Goal: Task Accomplishment & Management: Complete application form

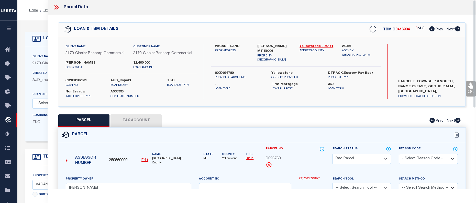
select select "BP"
select select "4572"
select select "10"
select select "NonEscrow"
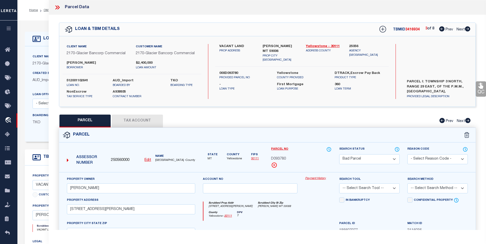
click at [55, 8] on icon at bounding box center [57, 7] width 7 height 7
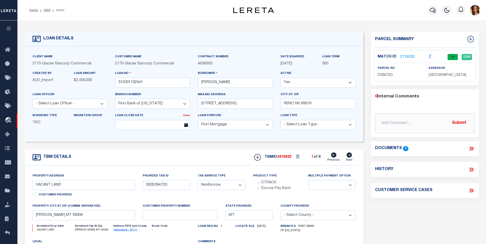
click at [407, 56] on link "2116033" at bounding box center [407, 57] width 14 height 5
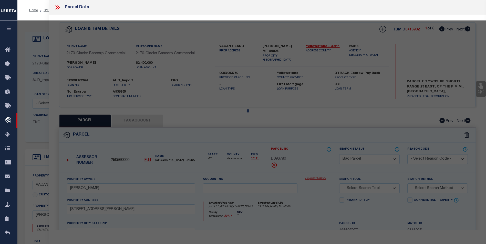
select select "AS"
checkbox input "false"
select select "CP"
type input "STENSLAND, CASSIDY"
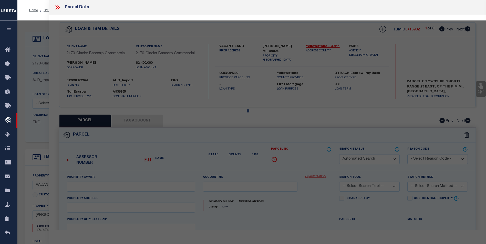
select select "AGW"
select select "LEG"
type input "2793 N 26TH RD"
type input "WORDEN, MT 59088"
type textarea "S30, T03 N, R30 E, ACRES 20, N2 LOT 1"
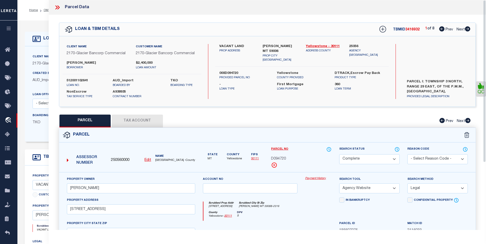
click at [466, 29] on icon at bounding box center [467, 28] width 5 height 5
select select "AS"
select select
checkbox input "false"
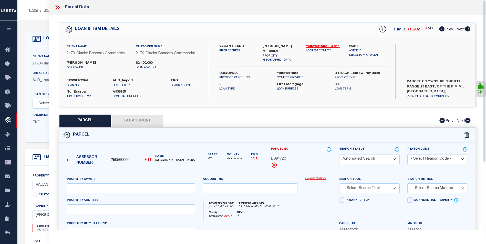
checkbox input "false"
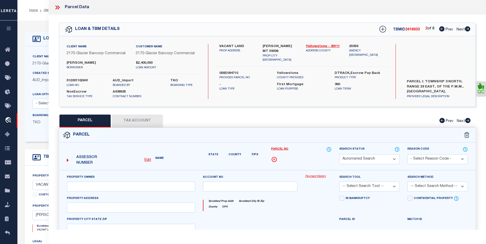
select select "CP"
type input "JONES, CAMERON"
select select "AGW"
select select "LEG"
type input "2745 HIGHWAY 312 E"
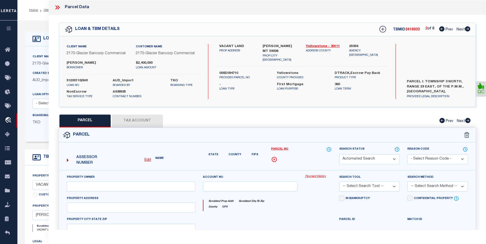
type input "WORDEN, MT 59088"
type textarea "S30, T03 N, R30 E, C.O.S. 3865, PARCEL 2, (25)"
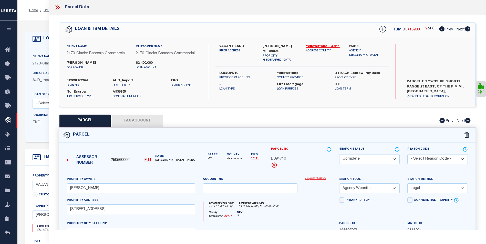
click at [466, 29] on icon at bounding box center [467, 28] width 5 height 5
select select "AS"
select select
checkbox input "false"
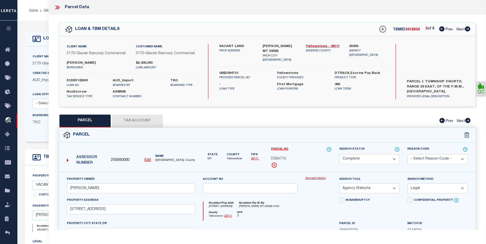
checkbox input "false"
select select "BP"
type input "JONES, CAMERON"
select select
type input "2701 W M RD"
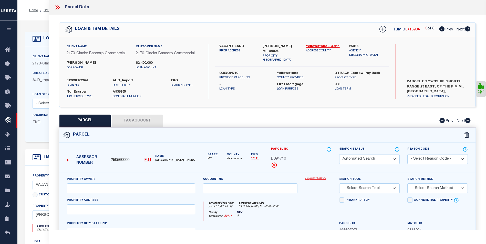
type input "WORDEN, MT 59088"
type textarea "S19, T03 N, R30 E, ACRES 185.24, LOTS 2 TO 5, & 10 & 13"
type textarea "Correct parcel is D09378"
click at [466, 29] on icon at bounding box center [467, 28] width 5 height 5
select select "AS"
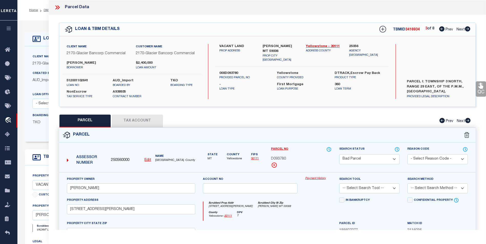
checkbox input "false"
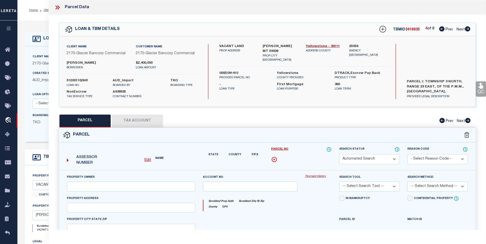
select select "CP"
type input "JONES, CAMERON"
select select
type input "WORDEN MT 59006"
type textarea "S24, T03 N, R29 E, UNIT A OR LOTS 4 & 8 & SESE"
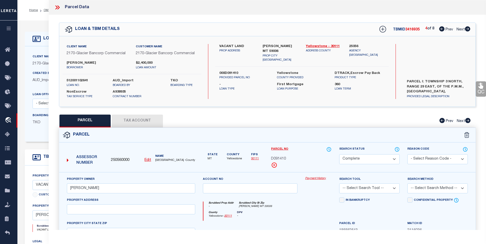
click at [466, 29] on icon at bounding box center [467, 28] width 5 height 5
select select "AS"
checkbox input "false"
select select "CP"
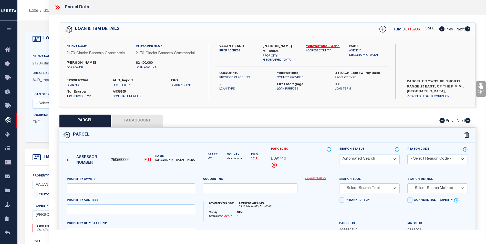
type input "JONES CAMERON"
select select "AGW"
select select "LEG"
type input "BRIDGER MT 59014"
type textarea "S34, T05 S, R22 E, SE4, S2NE4, SE4NW4, E2SW4"
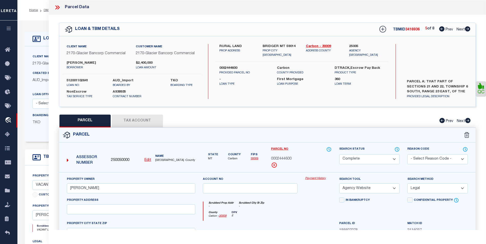
click at [466, 29] on icon at bounding box center [467, 28] width 5 height 5
select select "AS"
select select
checkbox input "false"
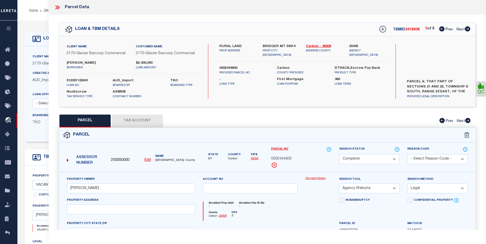
checkbox input "false"
select select "CP"
type input "JONES CAMERON"
select select
type input "N E ST"
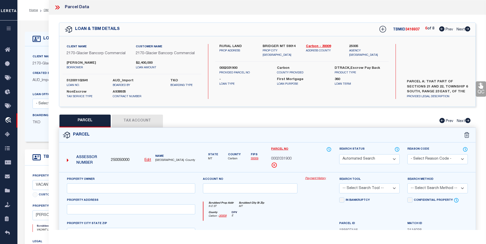
type input "MT"
type textarea "S21, T06 S, R23 E, C.O.S. 2208 RE, ACRES 5.91, PART INSIDE CITY"
click at [466, 29] on icon at bounding box center [467, 28] width 5 height 5
select select "AS"
checkbox input "false"
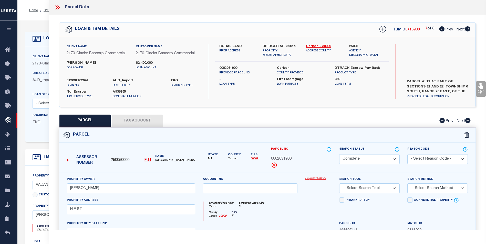
checkbox input "false"
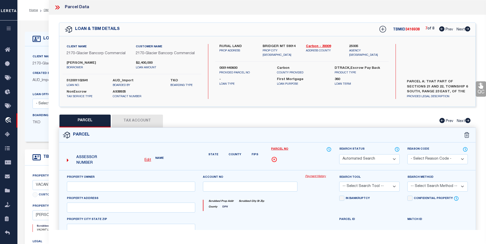
click at [466, 29] on icon at bounding box center [467, 28] width 5 height 5
select select "CP"
type input "JONES CAMERON"
select select "AGW"
select select "LEG"
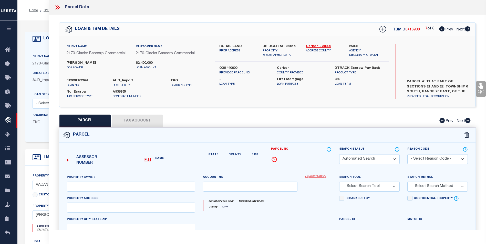
type input "BRIDGER MT 59014"
type textarea "S03, T06 S, R22 E, EAGLE POINT TRACTS TR 2 COS 1323"
select select "AS"
select select
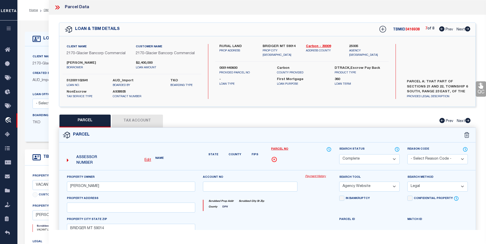
checkbox input "false"
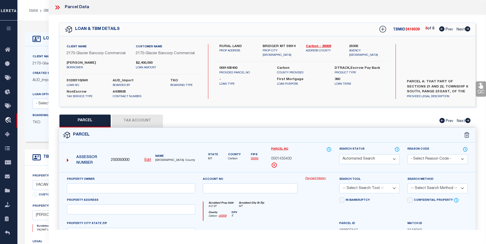
select select "CP"
type input "JONES CAMERON"
select select
type input "N E ST"
type input "MT"
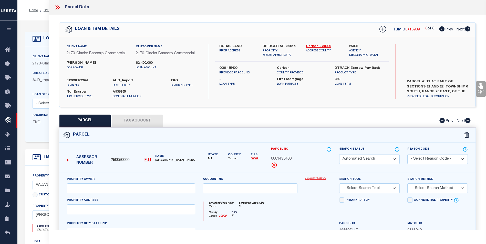
type textarea "S21, T06 S, R23 E, C.O.S. 2208 RE, ACRES 129.88, PART OUTSIDE CITY"
click at [466, 29] on icon at bounding box center [467, 28] width 5 height 5
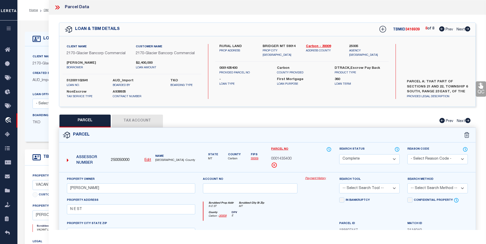
click at [443, 30] on icon at bounding box center [441, 28] width 5 height 5
select select "AS"
checkbox input "false"
select select "CP"
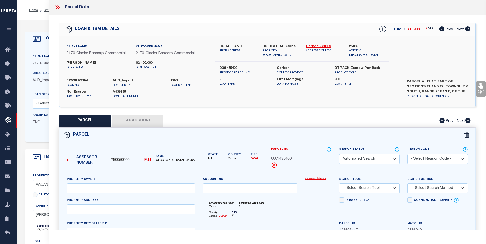
type input "JONES CAMERON"
select select "AGW"
select select "LEG"
type input "BRIDGER MT 59014"
type textarea "S03, T06 S, R22 E, EAGLE POINT TRACTS TR 2 COS 1323"
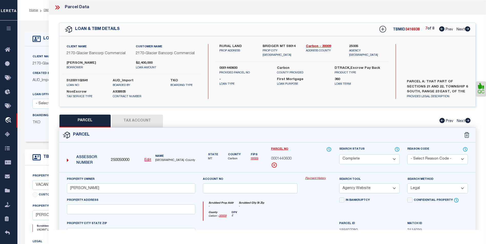
click at [443, 30] on icon at bounding box center [441, 28] width 5 height 5
select select "AS"
select select
checkbox input "false"
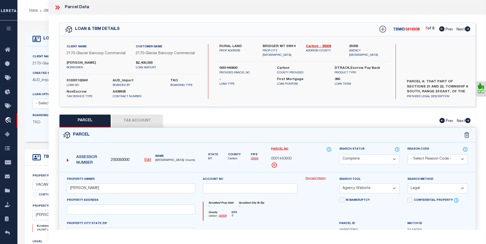
checkbox input "false"
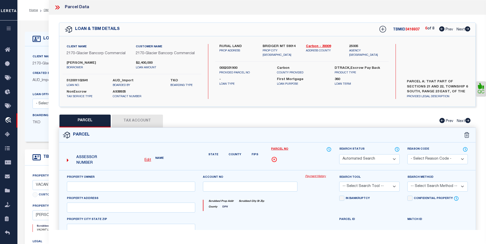
select select "CP"
type input "JONES CAMERON"
select select
type input "N E ST"
type input "MT"
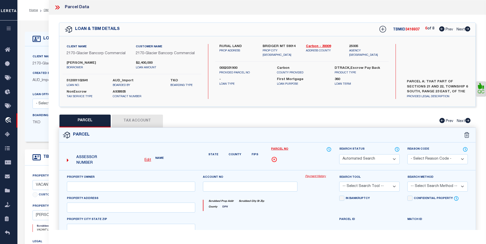
type textarea "S21, T06 S, R23 E, C.O.S. 2208 RE, ACRES 5.91, PART INSIDE CITY"
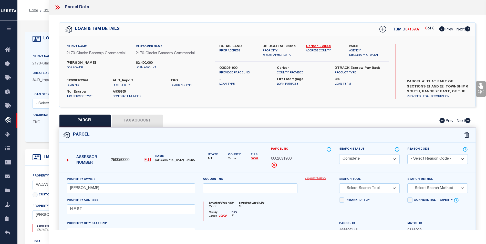
click at [443, 30] on icon at bounding box center [441, 28] width 5 height 5
select select "AS"
checkbox input "false"
select select "CP"
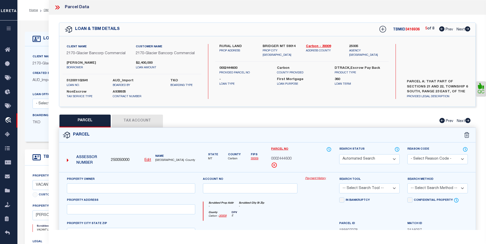
type input "JONES CAMERON"
select select "AGW"
select select "LEG"
type input "BRIDGER MT 59014"
type textarea "S34, T05 S, R22 E, SE4, S2NE4, SE4NW4, E2SW4"
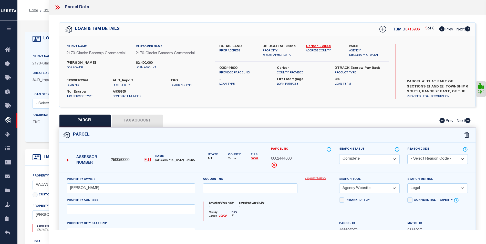
click at [443, 30] on icon at bounding box center [441, 28] width 5 height 5
select select "AS"
select select
checkbox input "false"
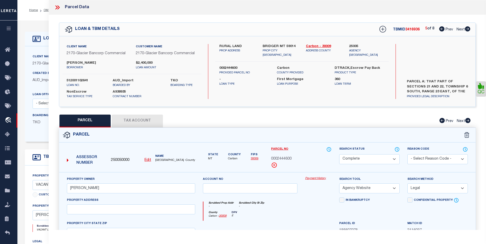
checkbox input "false"
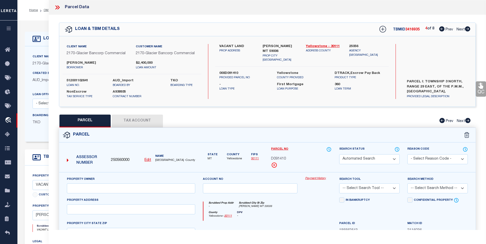
select select "CP"
type input "JONES, CAMERON"
select select
type input "WORDEN MT 59006"
type textarea "S24, T03 N, R29 E, UNIT A OR LOTS 4 & 8 & SESE"
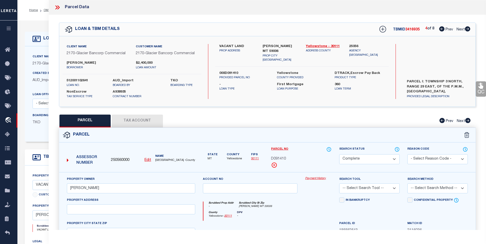
click at [443, 30] on icon at bounding box center [441, 28] width 5 height 5
select select "AS"
checkbox input "false"
select select "BP"
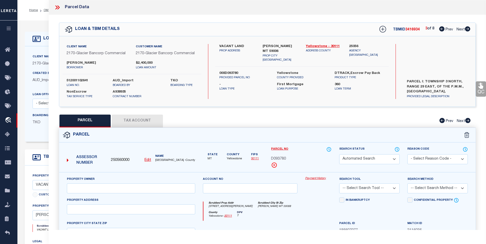
type input "JONES, CAMERON"
select select
type input "2701 W M RD"
type input "WORDEN, MT 59088"
type textarea "S19, T03 N, R30 E, ACRES 185.24, LOTS 2 TO 5, & 10 & 13"
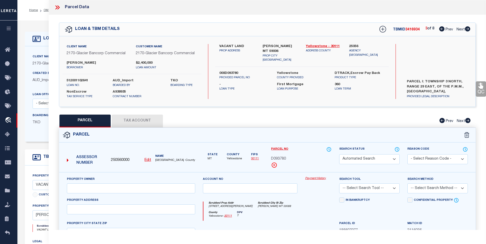
type textarea "Correct parcel is D09378"
click at [443, 30] on icon at bounding box center [441, 28] width 5 height 5
select select "AS"
checkbox input "false"
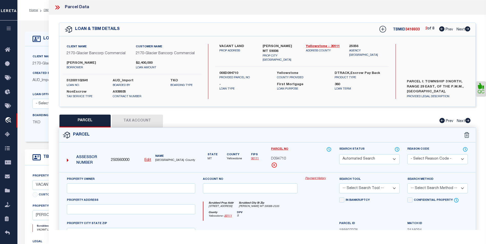
select select "CP"
type input "JONES, CAMERON"
select select "AGW"
select select "LEG"
type input "2745 HIGHWAY 312 E"
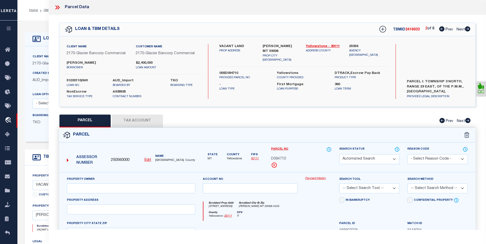
type input "WORDEN, MT 59088"
type textarea "S30, T03 N, R30 E, C.O.S. 3865, PARCEL 2, (25)"
click at [443, 30] on icon at bounding box center [441, 28] width 5 height 5
select select "AS"
click at [443, 30] on icon at bounding box center [441, 28] width 5 height 5
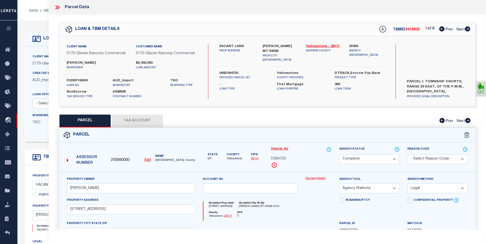
click at [466, 30] on icon at bounding box center [467, 28] width 5 height 5
click at [439, 29] on icon at bounding box center [441, 28] width 5 height 5
click at [135, 119] on button "Tax Account" at bounding box center [137, 121] width 51 height 13
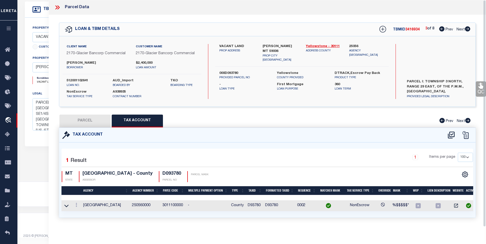
click at [56, 5] on icon at bounding box center [57, 7] width 7 height 7
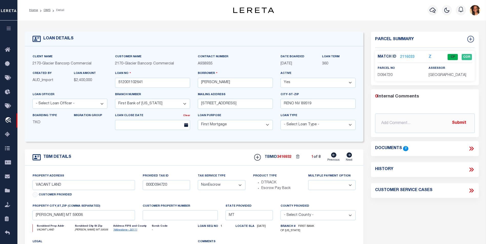
click at [33, 8] on li "Home" at bounding box center [33, 10] width 9 height 5
click at [35, 10] on link "Home" at bounding box center [33, 10] width 9 height 3
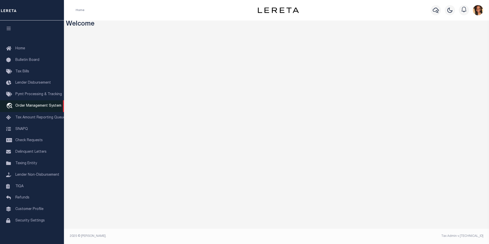
click at [38, 106] on span "Order Management System" at bounding box center [38, 106] width 46 height 4
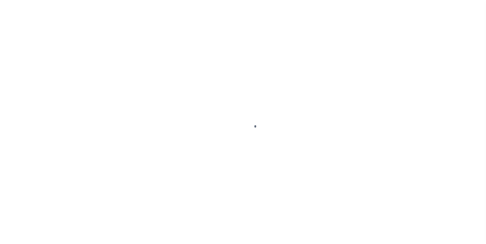
scroll to position [5, 0]
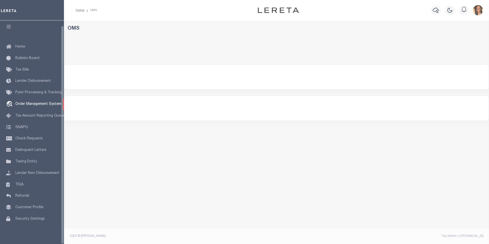
select select "200"
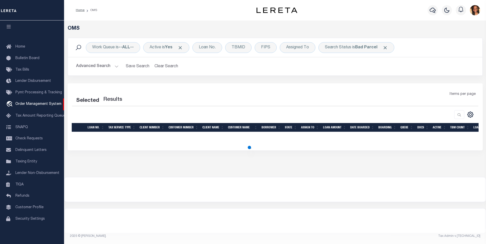
select select "200"
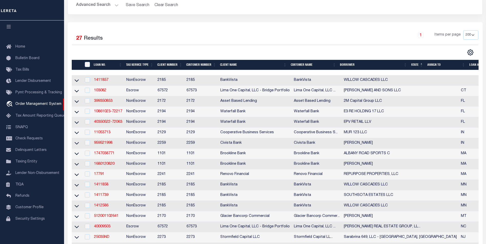
scroll to position [77, 0]
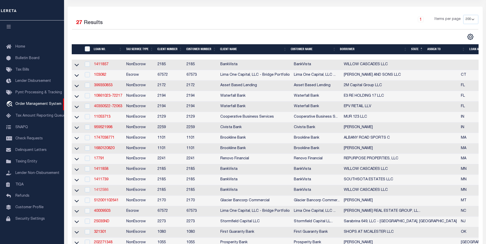
click at [103, 192] on link "1412586" at bounding box center [101, 190] width 14 height 4
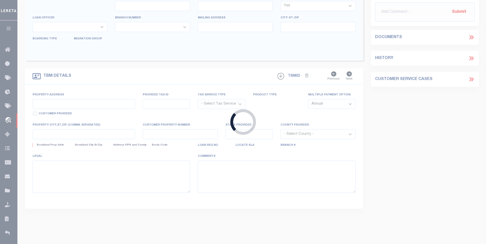
type input "1412586"
type input "WILLOW CASCADES LLC"
select select
type input "60727 230TH ST"
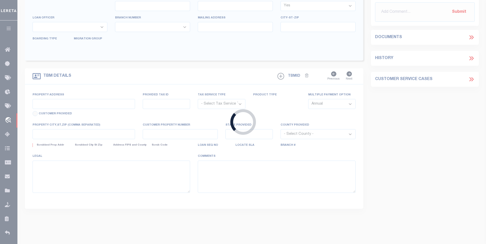
type input "MADISON LAKE, MN 56063"
select select "10"
select select "NonEscrow"
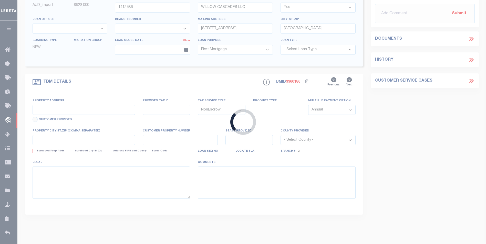
type input "100 104 108 112 EVERGLADES TRAIL"
type input "R01.09.21.351.017"
select select
type input "MADISON LAKE, MN 56063"
type input "17074"
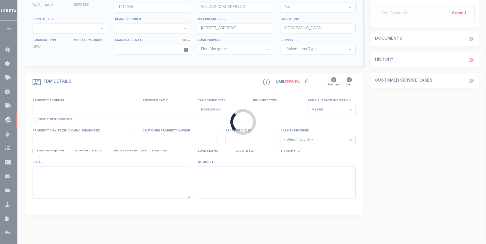
type input "MN"
select select
select select "12348"
select select "4781"
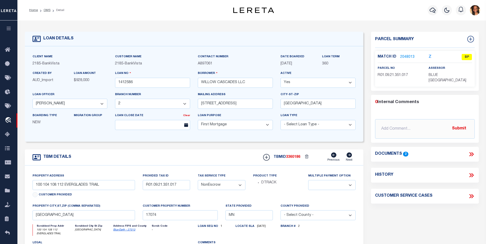
click at [402, 56] on link "2048013" at bounding box center [407, 57] width 14 height 5
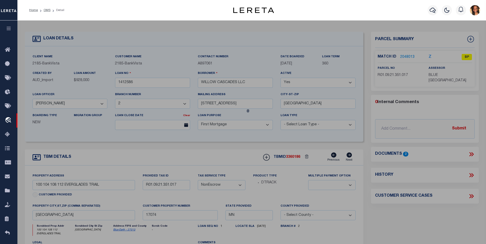
checkbox input "false"
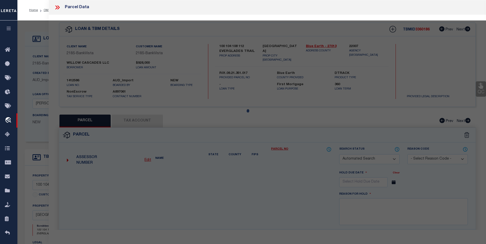
select select "BP"
select select "NCL"
type input "WILLOW CASCADES LLC"
select select "AGW"
select select
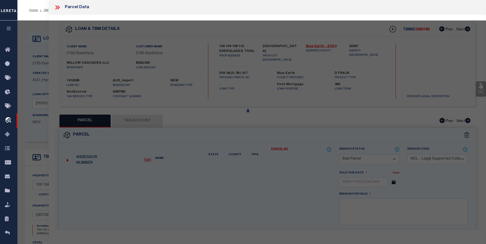
type input "100 EVERGLADES TRL"
type input "MADISON LAKE, MN 56063"
type textarea "WILLOW CASCADES, LOT 1 BLOCK 2"
type textarea "inactive account"
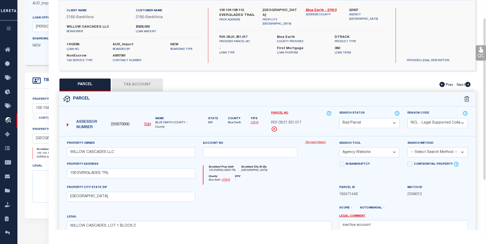
scroll to position [26, 0]
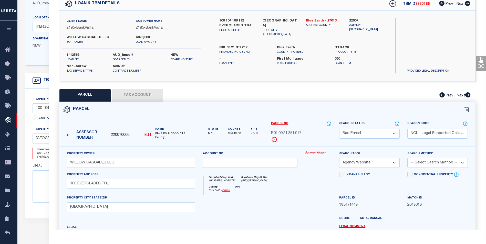
click at [147, 94] on button "Tax Account" at bounding box center [137, 95] width 51 height 13
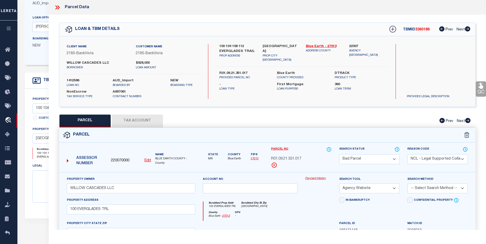
select select "100"
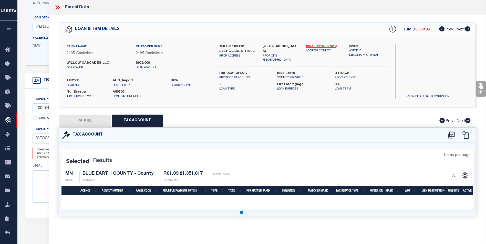
select select "100"
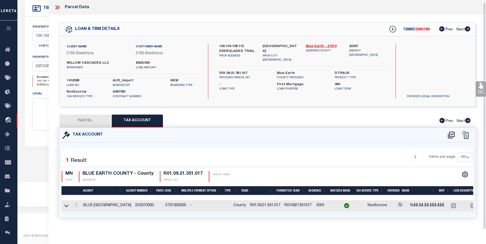
scroll to position [3, 0]
click at [77, 204] on link at bounding box center [76, 206] width 6 height 4
click at [84, 188] on link at bounding box center [83, 190] width 19 height 8
type input "R01.09.21.351.017"
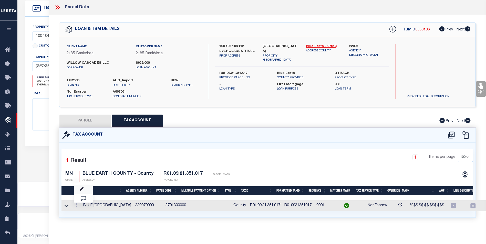
type textarea "%$$.$$.$$.$$$.$$$"
checkbox input "true"
type input "XXXXXXXXXXXXXXXXX*"
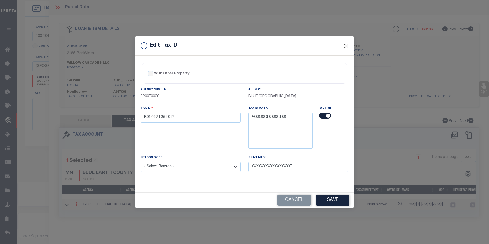
click at [346, 49] on button "Close" at bounding box center [346, 45] width 7 height 7
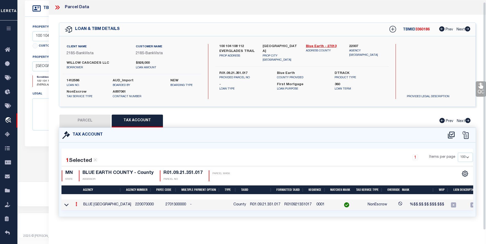
scroll to position [2, 0]
click at [77, 203] on icon at bounding box center [77, 204] width 2 height 4
click at [84, 190] on link at bounding box center [83, 189] width 19 height 8
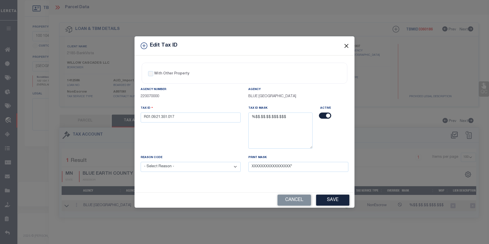
click at [346, 45] on button "Close" at bounding box center [346, 45] width 7 height 7
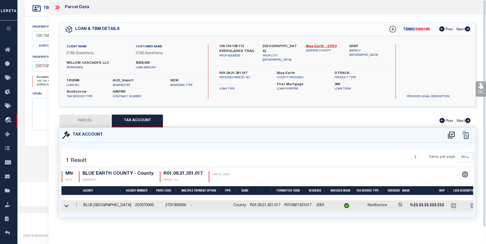
click at [59, 8] on icon at bounding box center [58, 7] width 2 height 4
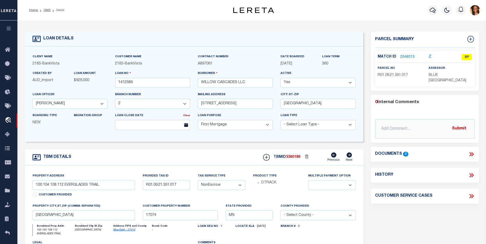
click at [410, 56] on link "2048013" at bounding box center [407, 57] width 14 height 5
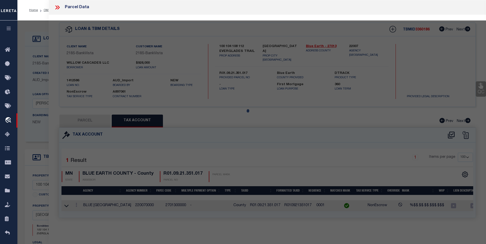
select select "AS"
select select
checkbox input "false"
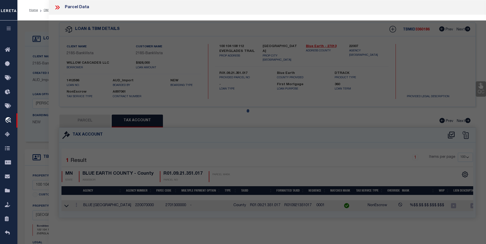
select select "BP"
select select "NCL"
type input "WILLOW CASCADES LLC"
select select "AGW"
select select
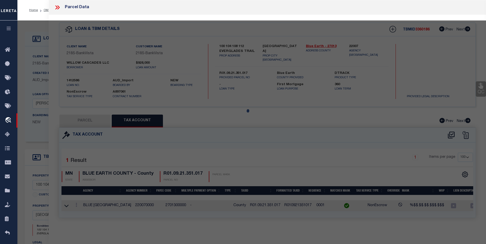
type input "100 EVERGLADES TRL"
type input "MADISON LAKE, MN 56063"
type textarea "WILLOW CASCADES, LOT 1 BLOCK 2"
type textarea "inactive account"
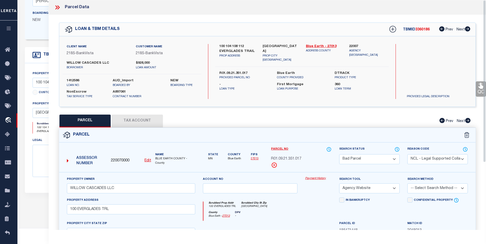
click at [57, 8] on icon at bounding box center [57, 7] width 7 height 7
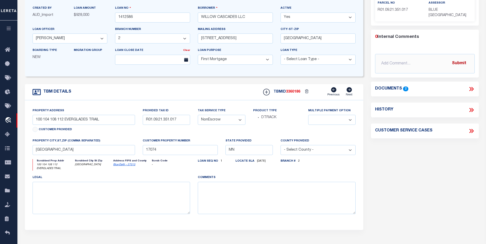
scroll to position [51, 0]
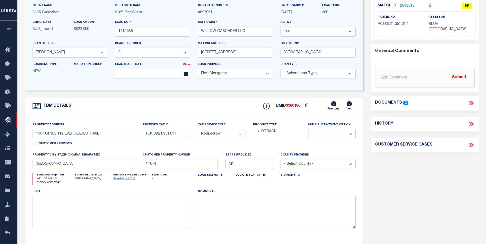
click at [469, 100] on icon at bounding box center [471, 103] width 7 height 7
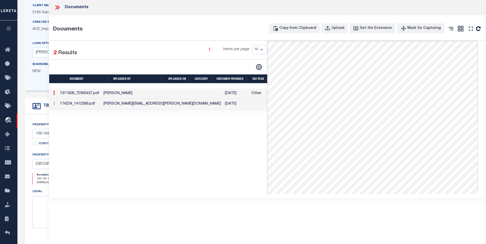
click at [158, 105] on td "michelle.miller@bankvista.com" at bounding box center [161, 104] width 121 height 10
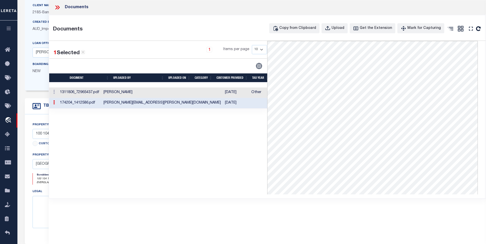
click at [158, 105] on td "michelle.miller@bankvista.com" at bounding box center [161, 103] width 121 height 10
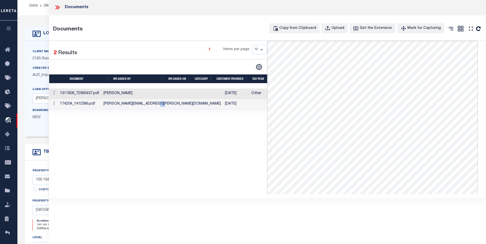
scroll to position [0, 0]
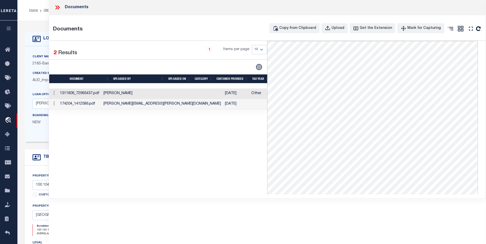
click at [56, 6] on icon at bounding box center [56, 7] width 2 height 4
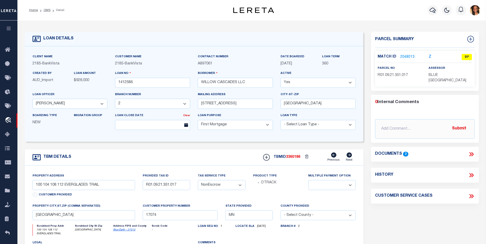
click at [407, 55] on link "2048013" at bounding box center [407, 57] width 14 height 5
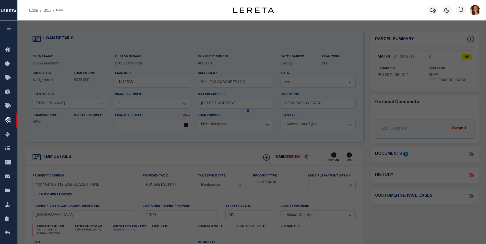
select select "AS"
select select
checkbox input "false"
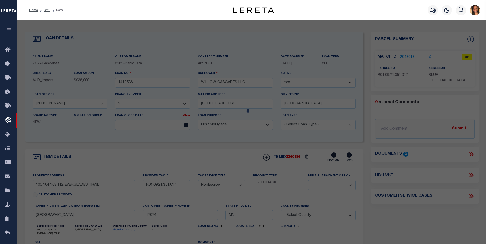
select select "BP"
select select "NCL"
type input "WILLOW CASCADES LLC"
select select "AGW"
select select
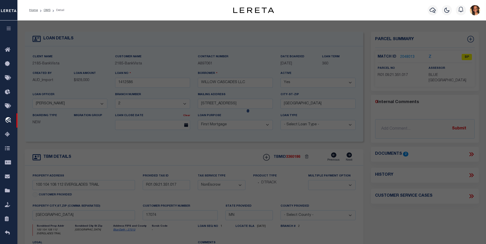
type input "100 EVERGLADES TRL"
type input "MADISON LAKE, MN 56063"
type textarea "WILLOW CASCADES, LOT 1 BLOCK 2"
type textarea "inactive account"
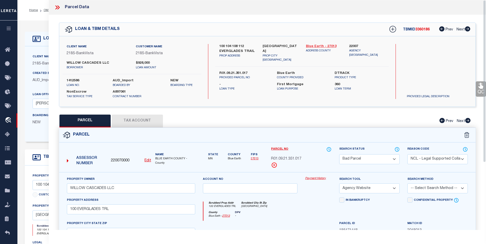
click at [314, 46] on link "Blue Earth - 27013" at bounding box center [324, 46] width 36 height 5
drag, startPoint x: 110, startPoint y: 61, endPoint x: 65, endPoint y: 61, distance: 44.8
click at [65, 61] on div "WILLOW CASCADES LLC borrower" at bounding box center [97, 65] width 69 height 9
copy label "WILLOW CASCADES LLC"
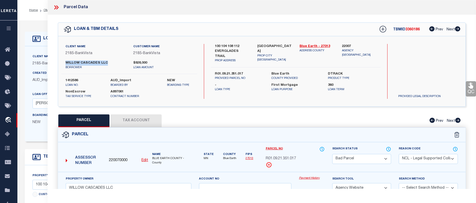
copy label "WILLOW CASCADES LLC"
click at [127, 123] on button "Tax Account" at bounding box center [136, 121] width 51 height 13
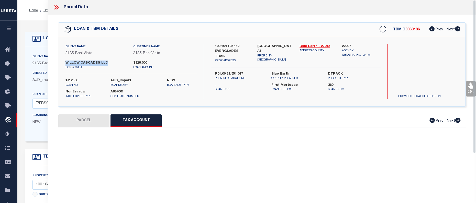
select select "100"
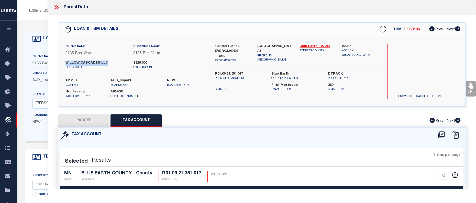
select select "100"
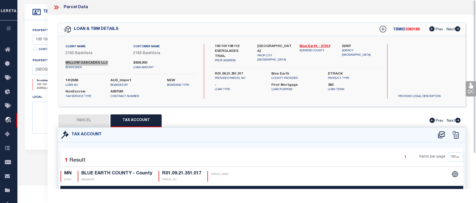
scroll to position [128, 0]
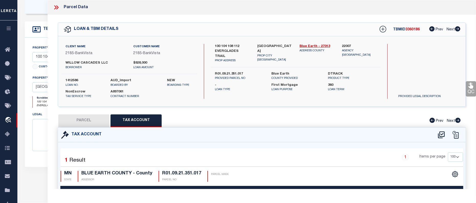
drag, startPoint x: 57, startPoint y: 6, endPoint x: 62, endPoint y: 6, distance: 5.4
click at [57, 6] on icon at bounding box center [56, 7] width 7 height 7
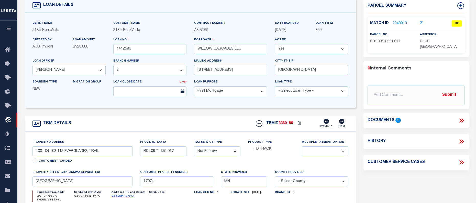
scroll to position [0, 0]
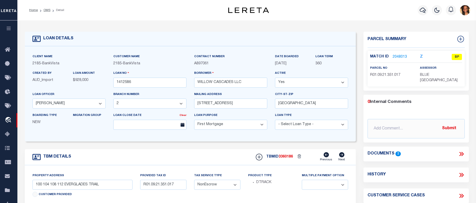
click at [399, 57] on link "2048013" at bounding box center [400, 57] width 14 height 5
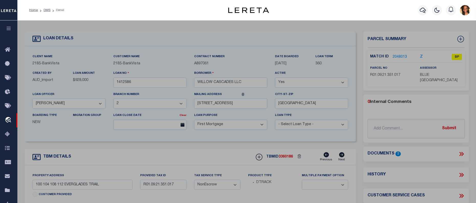
select select "AS"
select select
checkbox input "false"
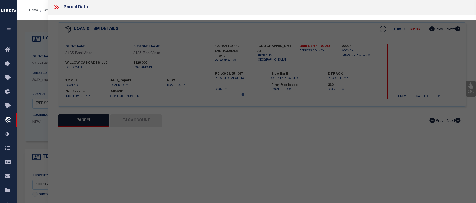
select select "BP"
select select "NCL"
type input "WILLOW CASCADES LLC"
select select "AGW"
select select
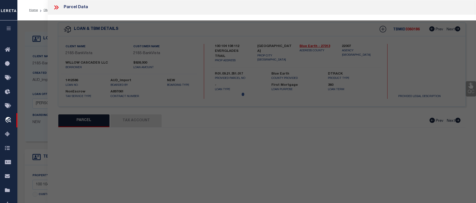
type input "100 EVERGLADES TRL"
type input "MADISON LAKE, MN 56063"
type textarea "WILLOW CASCADES, LOT 1 BLOCK 2"
type textarea "inactive account"
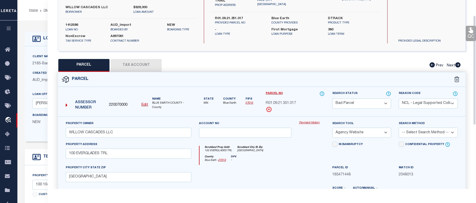
scroll to position [26, 0]
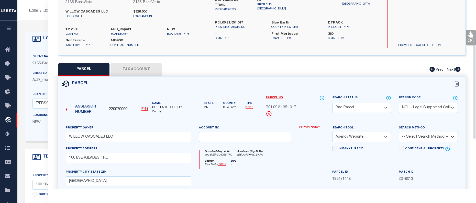
click at [136, 70] on button "Tax Account" at bounding box center [136, 69] width 51 height 13
select select "100"
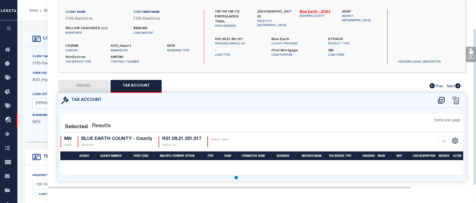
select select "100"
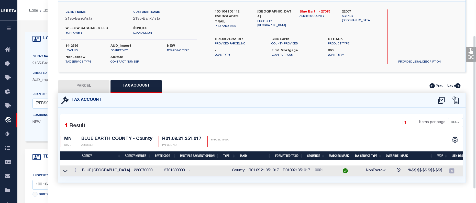
scroll to position [44, 0]
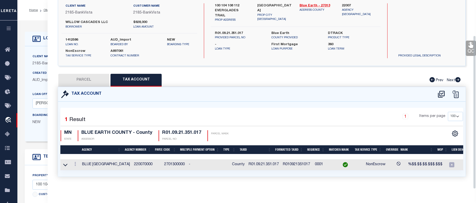
click at [81, 81] on button "PARCEL" at bounding box center [83, 80] width 51 height 13
select select "AS"
select select
checkbox input "false"
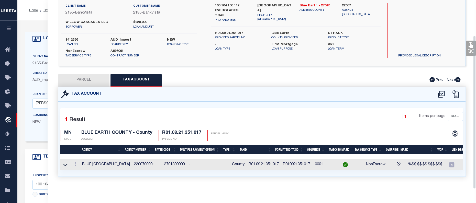
checkbox input "false"
select select "BP"
select select "NCL"
type input "WILLOW CASCADES LLC"
select select "AGW"
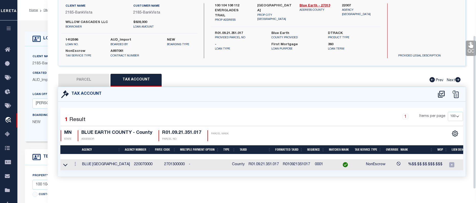
select select
type input "100 EVERGLADES TRL"
type input "MADISON LAKE, MN 56063"
type textarea "WILLOW CASCADES, LOT 1 BLOCK 2"
type textarea "inactive account"
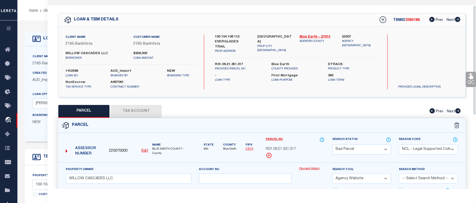
scroll to position [0, 0]
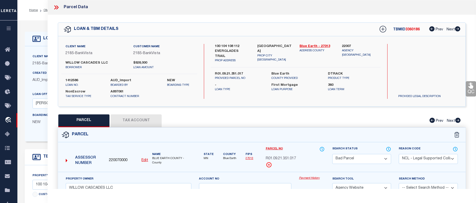
click at [134, 122] on button "Tax Account" at bounding box center [136, 121] width 51 height 13
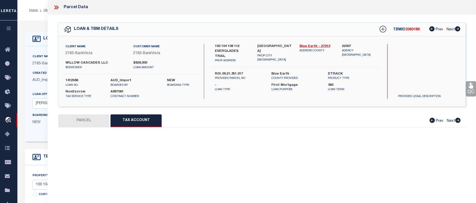
select select "100"
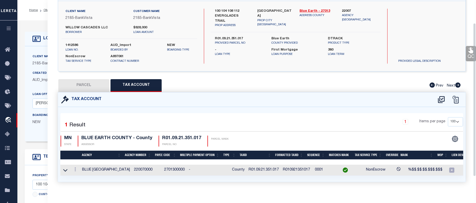
scroll to position [44, 0]
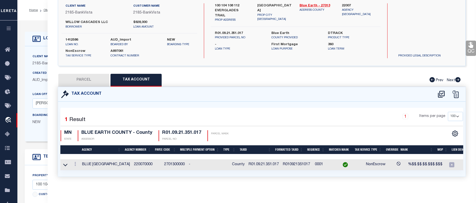
click at [77, 78] on button "PARCEL" at bounding box center [83, 80] width 51 height 13
select select "AS"
select select
checkbox input "false"
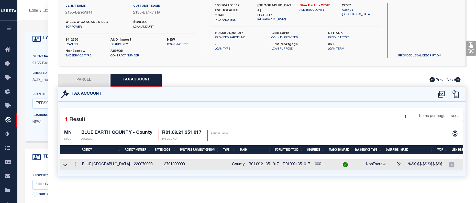
checkbox input "false"
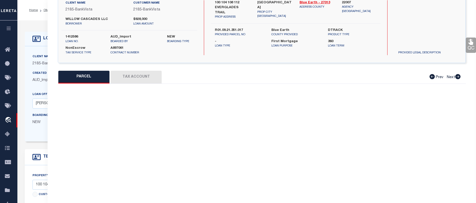
select select "BP"
select select "NCL"
type input "WILLOW CASCADES LLC"
select select "AGW"
select select
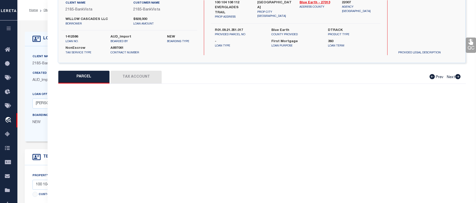
type input "100 EVERGLADES TRL"
type input "MADISON LAKE, MN 56063"
type textarea "WILLOW CASCADES, LOT 1 BLOCK 2"
type textarea "inactive account"
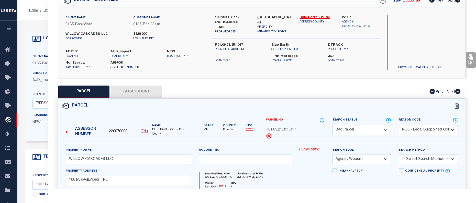
scroll to position [0, 0]
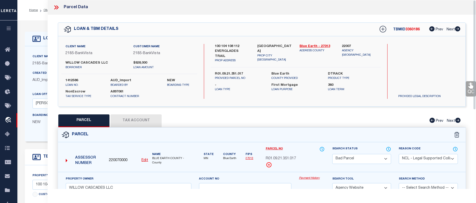
click at [56, 6] on icon at bounding box center [56, 7] width 7 height 7
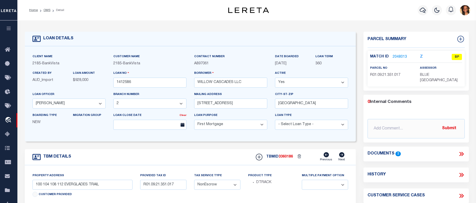
click at [460, 151] on icon at bounding box center [461, 154] width 7 height 7
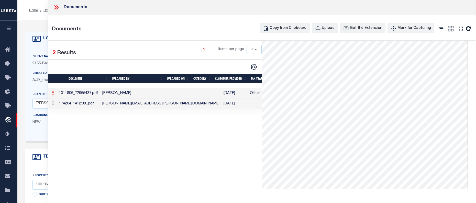
scroll to position [41, 0]
drag, startPoint x: 55, startPoint y: 6, endPoint x: 60, endPoint y: 7, distance: 4.4
click at [55, 6] on icon at bounding box center [55, 7] width 2 height 4
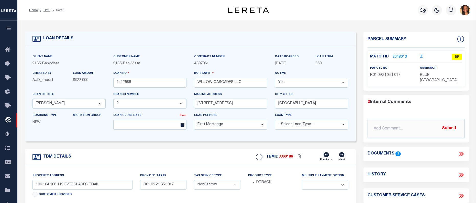
click at [401, 57] on link "2048013" at bounding box center [400, 57] width 14 height 5
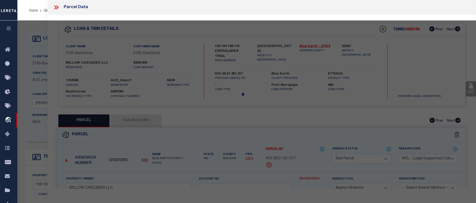
select select "AS"
select select
checkbox input "false"
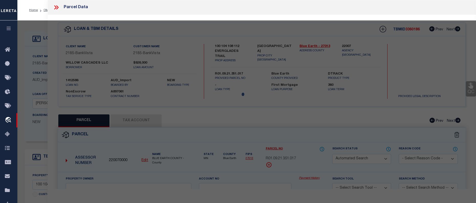
select select "BP"
select select "NCL"
type input "WILLOW CASCADES LLC"
select select "AGW"
select select
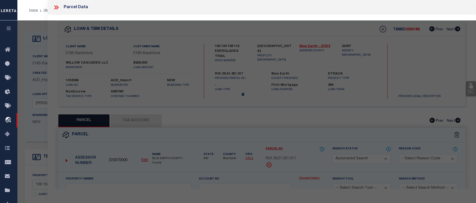
type input "100 EVERGLADES TRL"
type input "MADISON LAKE, MN 56063"
type textarea "WILLOW CASCADES, LOT 1 BLOCK 2"
type textarea "inactive account"
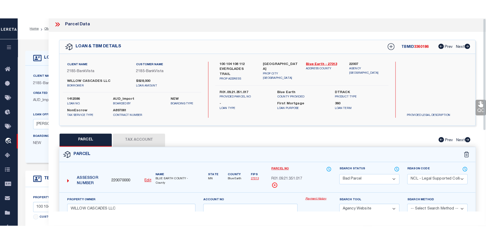
scroll to position [0, 0]
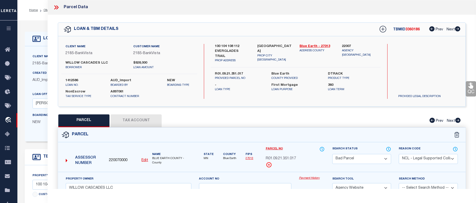
click at [59, 5] on icon at bounding box center [56, 7] width 7 height 7
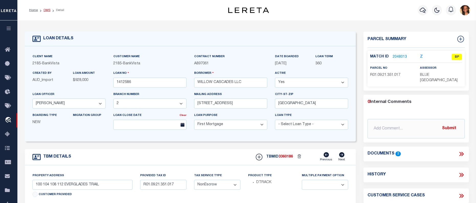
click at [47, 9] on link "OMS" at bounding box center [47, 10] width 7 height 3
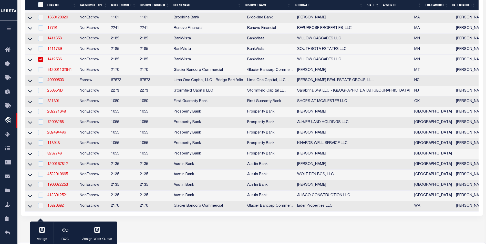
scroll to position [205, 0]
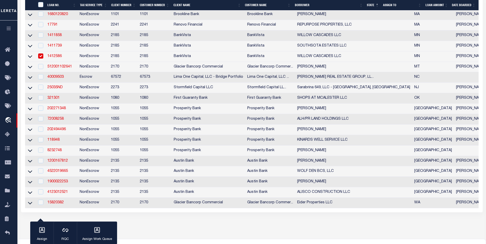
click at [43, 59] on input "checkbox" at bounding box center [40, 55] width 5 height 5
checkbox input "false"
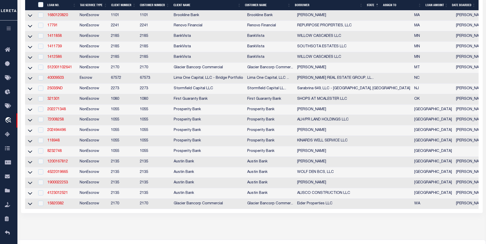
click at [52, 112] on td "202271348" at bounding box center [61, 110] width 32 height 10
checkbox input "true"
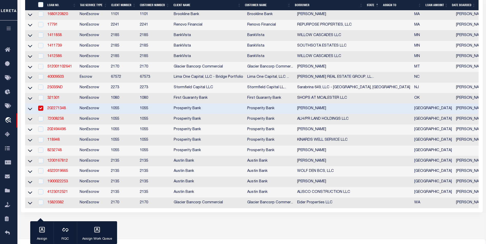
click at [52, 110] on link "202271348" at bounding box center [56, 109] width 18 height 4
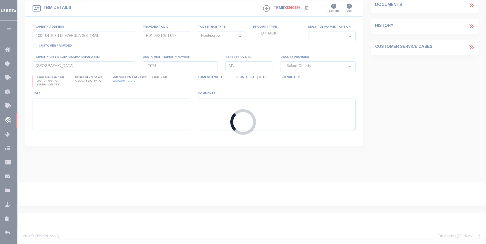
type input "202271348"
type input "RODNEY LEE ALANIZ"
select select
type input "1310 E FORDYCE AVE"
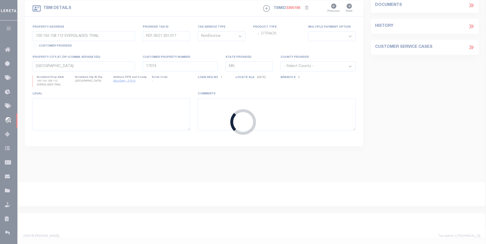
type input "KINGSVILLE TX 78363"
select select "100"
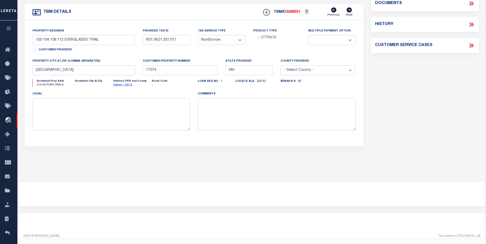
select select "10462"
select select "3968"
type input "379 VICTORIA TRAILS"
type input "105200000400119"
select select
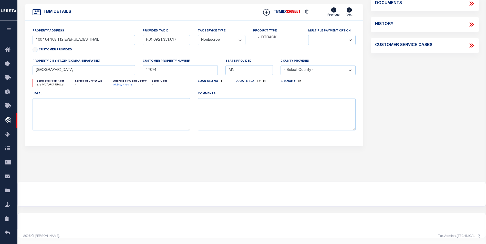
type input "TX"
type textarea "LOT 4 DULCE ESTATES SUBD"
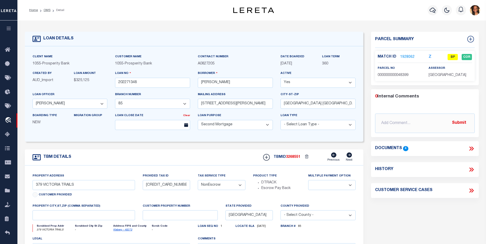
click at [406, 56] on link "1928062" at bounding box center [407, 57] width 14 height 5
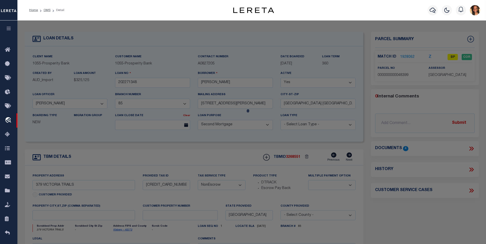
select select "AS"
select select
checkbox input "false"
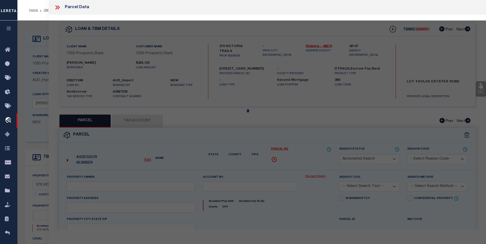
select select "BP"
type input "ALANIZ RODNEY L"
select select
type input "379 VICTORIA TRAILS"
checkbox input "false"
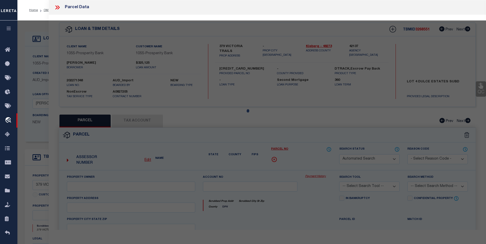
type input "TX"
type textarea "DULCE ESTATES SUB, LOT 4, ACRES 0.71"
type textarea "Inactive Account"
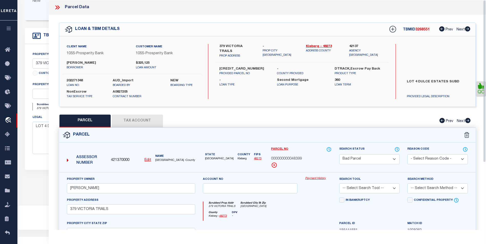
click at [57, 5] on icon at bounding box center [57, 7] width 7 height 7
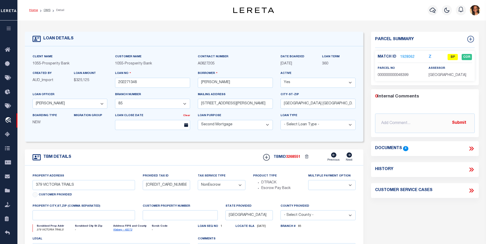
click at [34, 10] on link "Home" at bounding box center [33, 10] width 9 height 3
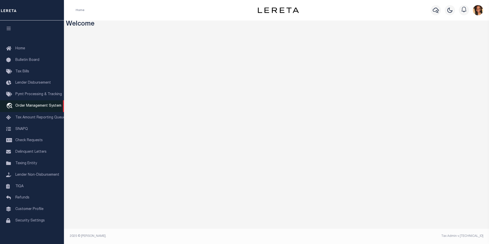
click at [38, 107] on span "Order Management System" at bounding box center [38, 106] width 46 height 4
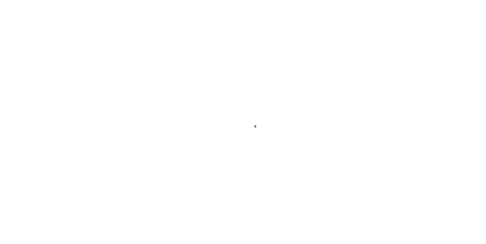
scroll to position [5, 0]
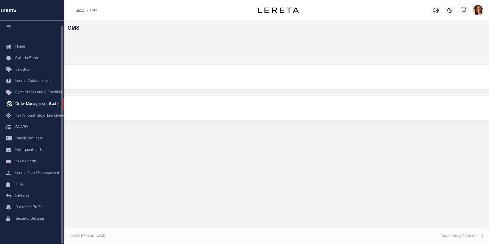
select select "200"
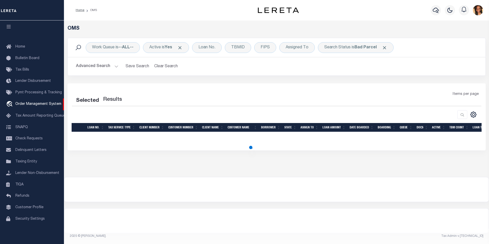
select select "200"
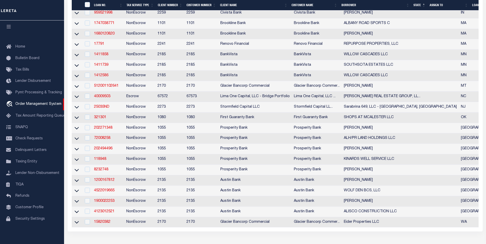
scroll to position [274, 0]
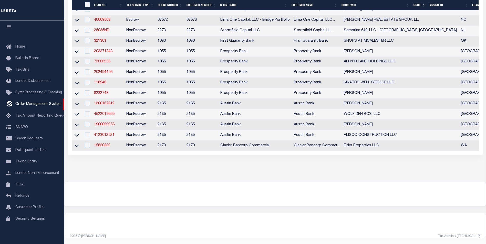
click at [105, 60] on link "72008258" at bounding box center [102, 62] width 16 height 4
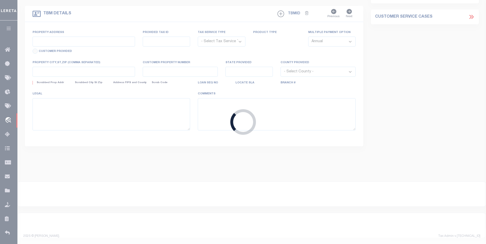
type input "72008258"
type input "ALH/PR LAND HOLDINGS LLC"
select select
type input "4755 ALPINE RD STE 150B"
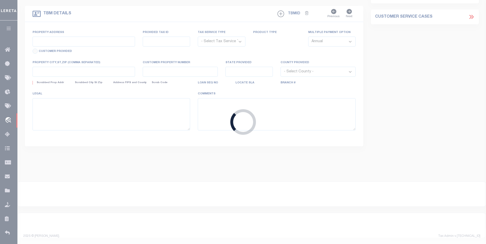
type input "STAFFORD TX 77477"
select select
select select "NonEscrow"
type input "KLAUKE RD"
select select
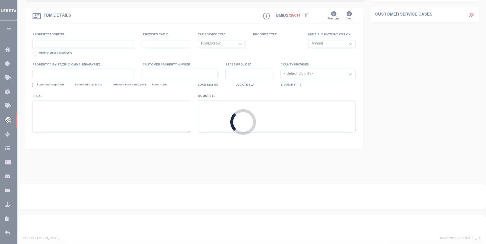
type input "ROSENBERG TX 77471"
type input "1"
type input "[GEOGRAPHIC_DATA]"
select select
type textarea "0 KLAUKE RD ROSENBERG TX 77471 10.75 AC OUT OF ISABELL KELM BOEING 11.75 AC TRA…"
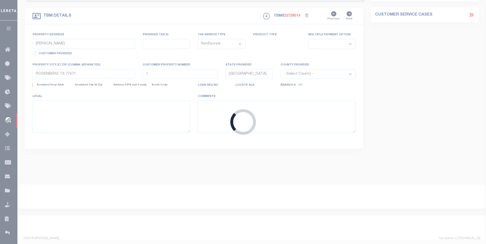
type textarea "1 OF 1"
select select "10412"
select select "3898"
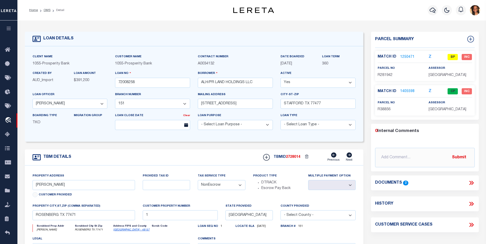
click at [407, 55] on link "1250471" at bounding box center [407, 57] width 14 height 5
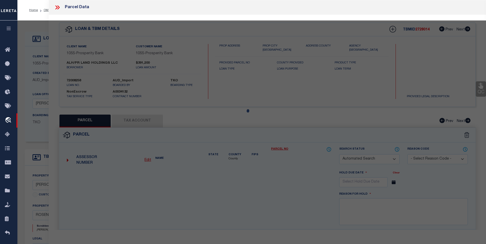
checkbox input "false"
select select "BP"
type input "ALH/PR LAND HOLDINGS LLC"
select select
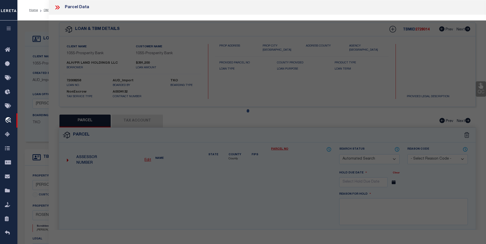
type input "KLAUKE RD"
checkbox input "false"
type input "TX"
type textarea "0083 HY SCOTT, TRACT 8 Pt, ACRES 6.2"
type textarea "Inactive Parcel"
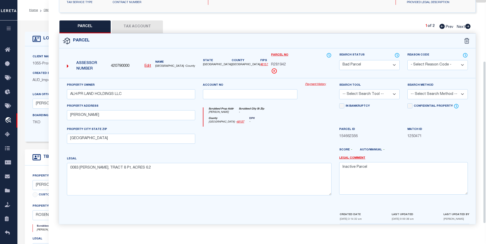
scroll to position [95, 0]
click at [469, 26] on icon at bounding box center [467, 25] width 5 height 5
select select "AS"
checkbox input "false"
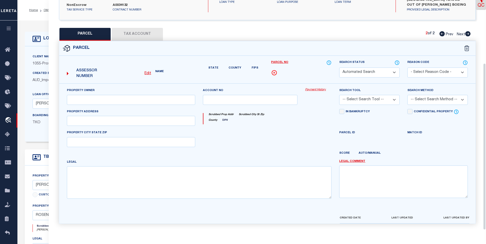
select select "CP"
type input "ALPH/PR Land Holdings LLC"
type input "0083-00-000-0091-901"
select select
type input "Klauke RD"
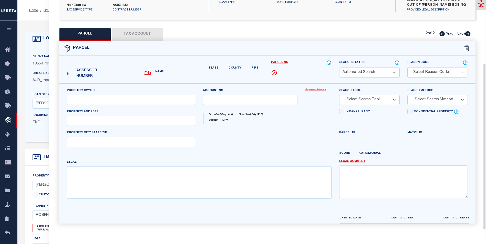
checkbox input "false"
type input "ROSENBERG TX 77471"
type textarea "0083 HY SCOTT, ACRES 10.75"
type textarea "Located by text legal."
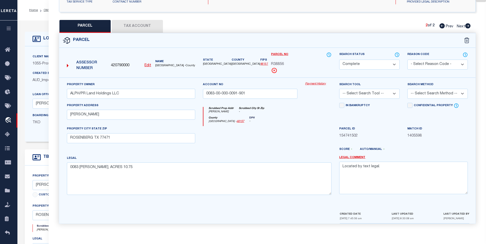
click at [439, 26] on icon at bounding box center [441, 25] width 5 height 5
select select "AS"
checkbox input "false"
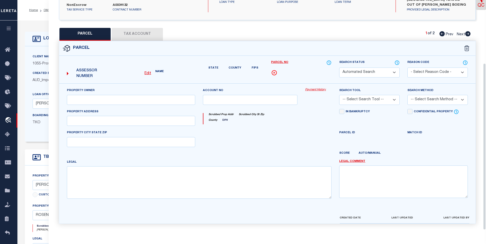
select select "BP"
type input "ALH/PR LAND HOLDINGS LLC"
select select
type input "KLAUKE RD"
checkbox input "false"
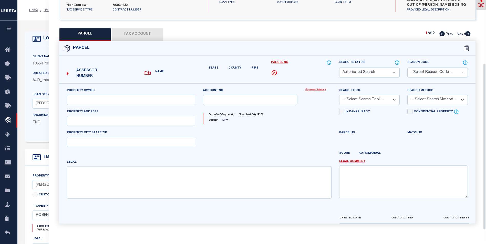
type input "TX"
type textarea "0083 HY SCOTT, TRACT 8 Pt, ACRES 6.2"
type textarea "Inactive Parcel"
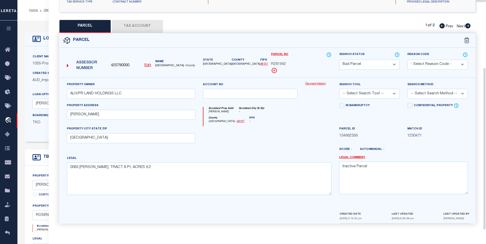
click at [466, 26] on icon at bounding box center [467, 25] width 5 height 5
select select "AS"
checkbox input "false"
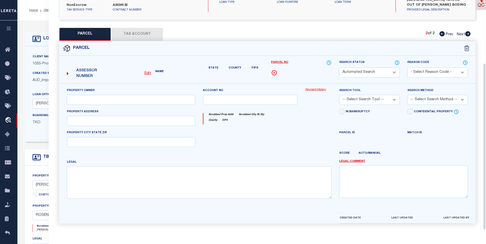
select select "CP"
type input "ALPH/PR Land Holdings LLC"
type input "0083-00-000-0091-901"
select select
type input "Klauke RD"
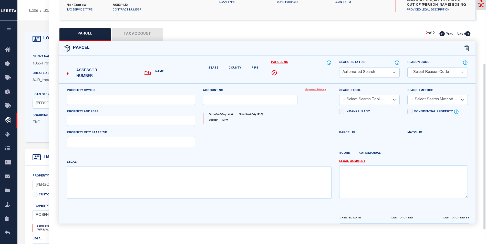
checkbox input "false"
type input "ROSENBERG TX 77471"
type textarea "0083 HY SCOTT, ACRES 10.75"
type textarea "Located by text legal."
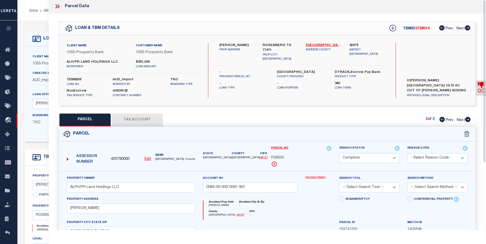
scroll to position [0, 0]
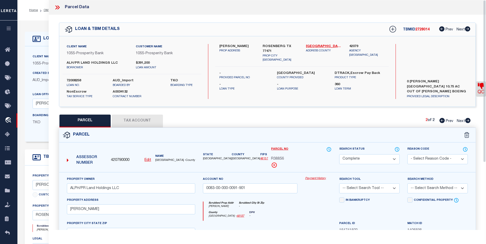
click at [442, 121] on icon at bounding box center [441, 120] width 5 height 5
select select "AS"
checkbox input "false"
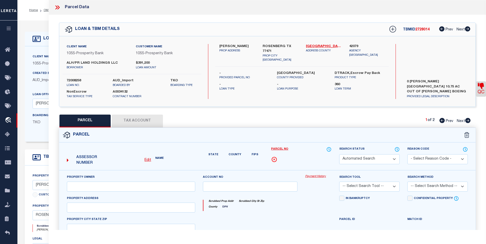
select select "BP"
type input "ALH/PR LAND HOLDINGS LLC"
select select
type input "KLAUKE RD"
checkbox input "false"
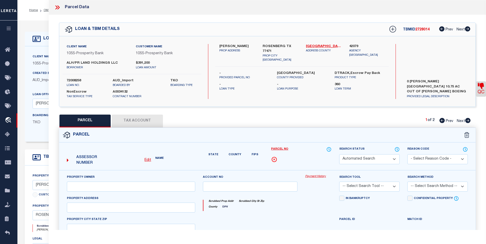
type input "TX"
type textarea "0083 HY SCOTT, TRACT 8 Pt, ACRES 6.2"
type textarea "Inactive Parcel"
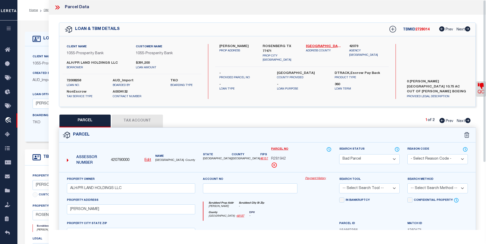
click at [56, 6] on icon at bounding box center [57, 7] width 7 height 7
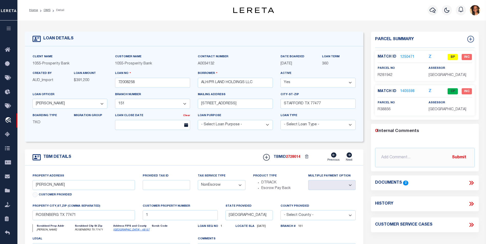
click at [474, 183] on div "Documents 2" at bounding box center [425, 183] width 108 height 7
click at [473, 184] on icon at bounding box center [471, 183] width 7 height 7
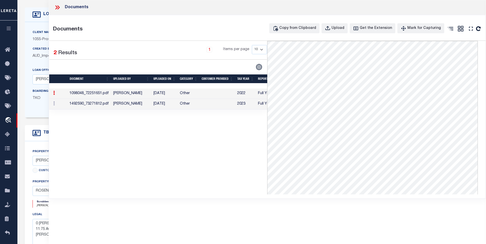
scroll to position [26, 0]
click at [57, 7] on icon at bounding box center [56, 7] width 2 height 4
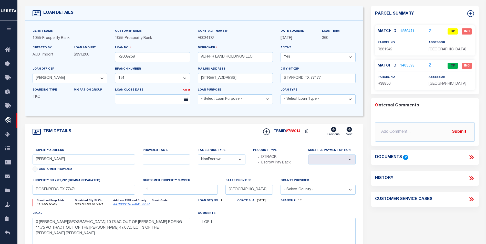
click at [402, 66] on link "1405598" at bounding box center [407, 65] width 14 height 5
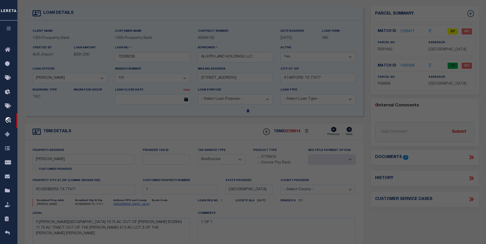
select select "AS"
checkbox input "false"
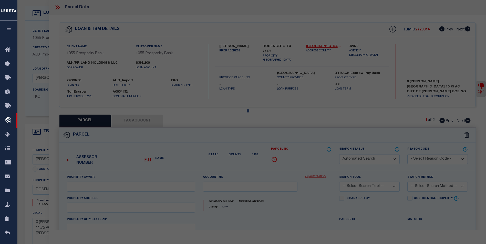
select select "CP"
type input "ALPH/PR Land Holdings LLC"
type input "0083-00-000-0091-901"
select select
type input "Klauke RD"
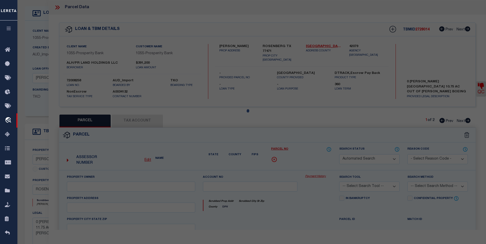
checkbox input "false"
type input "ROSENBERG TX 77471"
type textarea "0083 HY SCOTT, ACRES 10.75"
type textarea "Located by text legal."
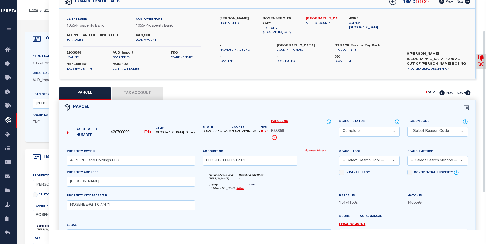
scroll to position [0, 0]
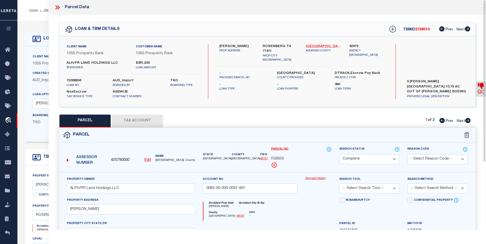
click at [317, 46] on link "Fort Bend - 48157" at bounding box center [324, 46] width 36 height 5
click at [57, 8] on icon at bounding box center [56, 7] width 2 height 4
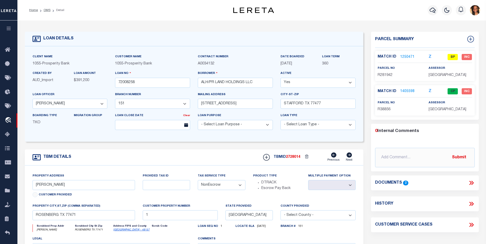
click at [408, 90] on link "1405598" at bounding box center [407, 91] width 14 height 5
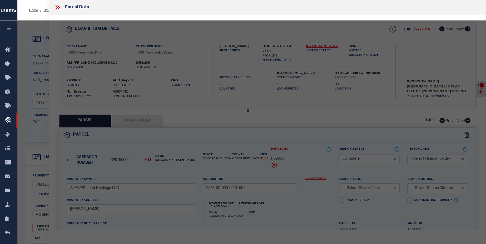
select select "AS"
checkbox input "false"
select select "CP"
type input "ALPH/PR Land Holdings LLC"
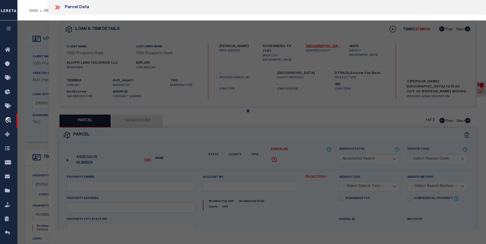
type input "0083-00-000-0091-901"
select select
type input "Klauke RD"
checkbox input "false"
type input "ROSENBERG TX 77471"
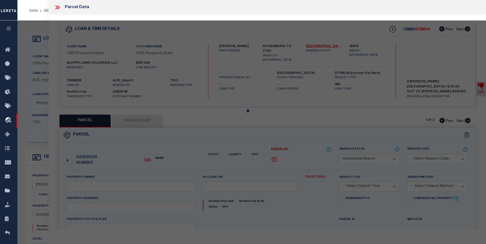
type textarea "0083 HY SCOTT, ACRES 10.75"
type textarea "Located by text legal."
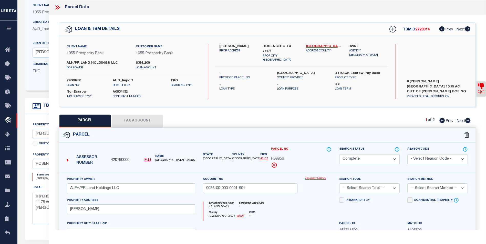
click at [468, 121] on icon at bounding box center [468, 120] width 6 height 5
select select "AS"
checkbox input "false"
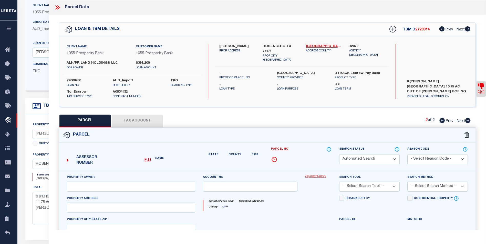
select select "BP"
type input "ALH/PR LAND HOLDINGS LLC"
select select
type input "KLAUKE RD"
checkbox input "false"
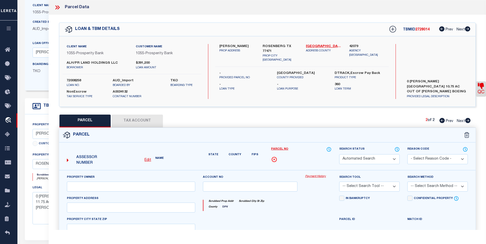
type input "TX"
type textarea "0083 HY SCOTT, TRACT 8 Pt, ACRES 6.2"
type textarea "Inactive Parcel"
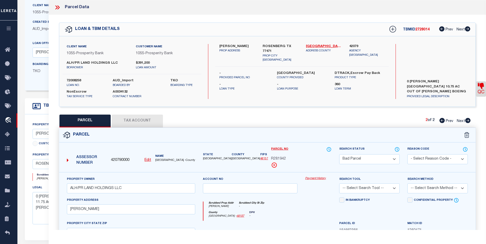
click at [440, 121] on icon at bounding box center [441, 120] width 5 height 5
select select "AS"
checkbox input "false"
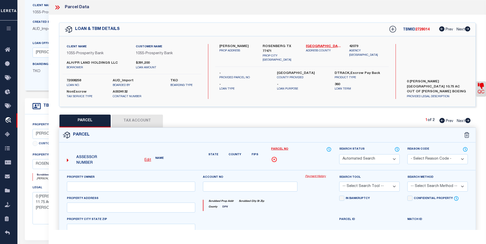
select select "CP"
type input "ALPH/PR Land Holdings LLC"
type input "0083-00-000-0091-901"
select select
type input "Klauke RD"
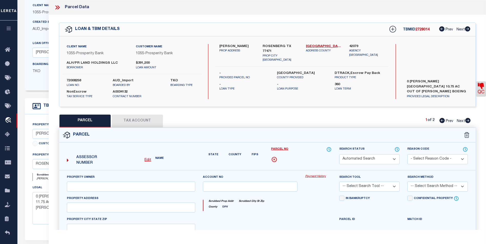
checkbox input "false"
type input "ROSENBERG TX 77471"
type textarea "0083 HY SCOTT, ACRES 10.75"
type textarea "Located by text legal."
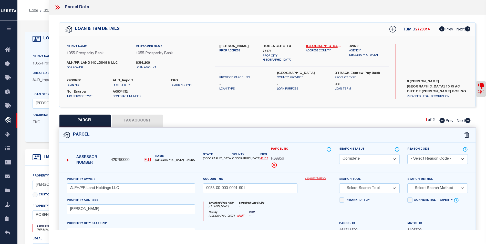
click at [469, 121] on icon at bounding box center [467, 120] width 5 height 5
select select "AS"
checkbox input "false"
select select "BP"
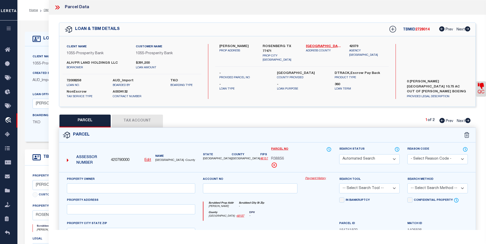
type input "ALH/PR LAND HOLDINGS LLC"
select select
type input "KLAUKE RD"
checkbox input "false"
type input "TX"
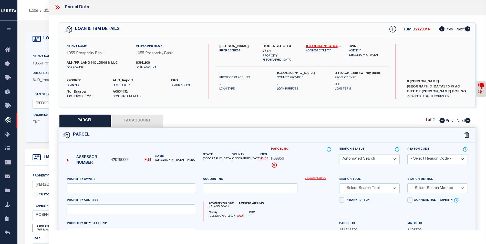
type textarea "0083 HY SCOTT, TRACT 8 Pt, ACRES 6.2"
type textarea "Inactive Parcel"
click at [439, 123] on icon at bounding box center [441, 120] width 5 height 5
select select "AS"
checkbox input "false"
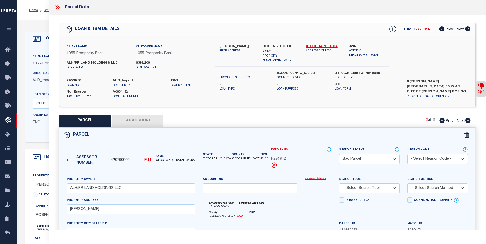
checkbox input "false"
select select "CP"
type input "ALPH/PR Land Holdings LLC"
type input "0083-00-000-0091-901"
select select
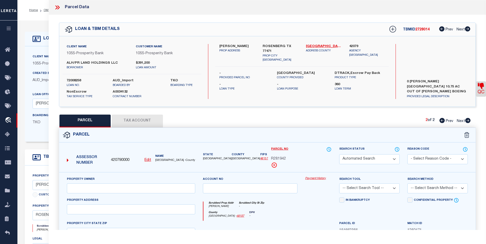
type input "Klauke RD"
checkbox input "false"
type input "ROSENBERG TX 77471"
type textarea "0083 HY SCOTT, ACRES 10.75"
click at [440, 121] on icon at bounding box center [441, 120] width 5 height 5
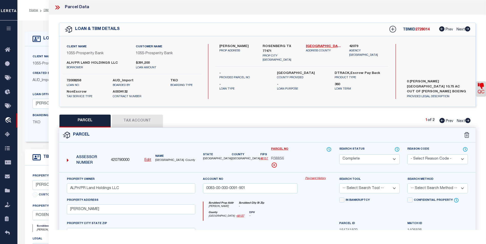
drag, startPoint x: 143, startPoint y: 120, endPoint x: 147, endPoint y: 117, distance: 4.7
click at [143, 120] on button "Tax Account" at bounding box center [137, 121] width 51 height 13
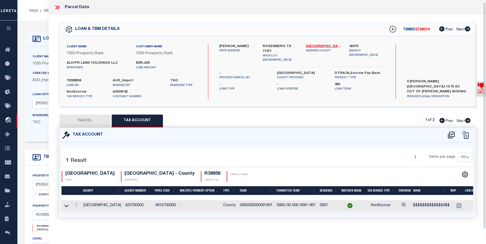
scroll to position [3, 0]
click at [468, 119] on icon at bounding box center [467, 120] width 5 height 5
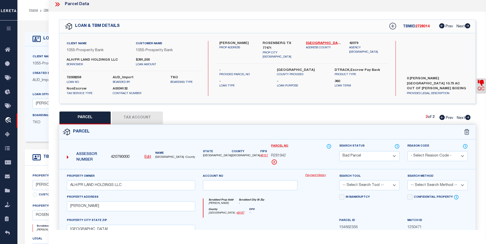
click at [149, 117] on button "Tax Account" at bounding box center [137, 118] width 51 height 13
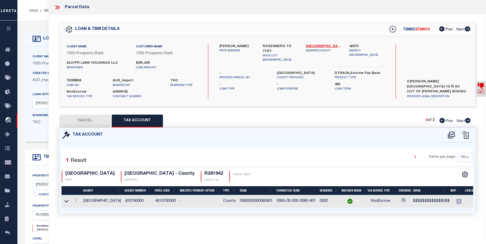
scroll to position [0, 0]
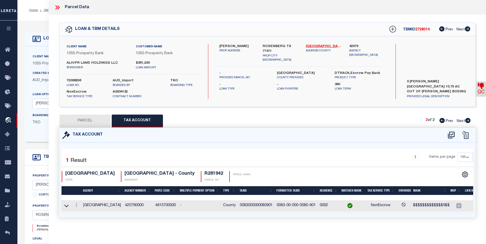
click at [442, 122] on icon at bounding box center [441, 120] width 5 height 5
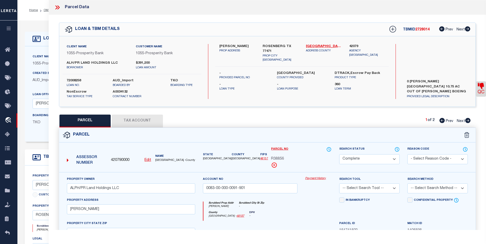
click at [131, 120] on button "Tax Account" at bounding box center [137, 121] width 51 height 13
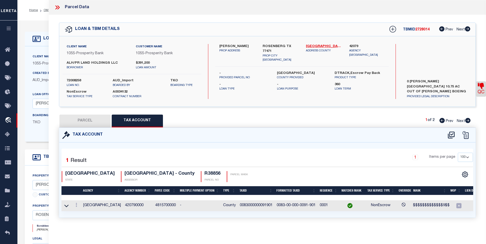
click at [80, 123] on button "PARCEL" at bounding box center [84, 121] width 51 height 13
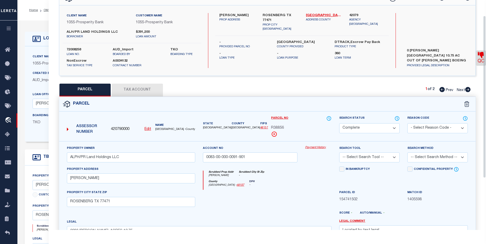
scroll to position [18, 0]
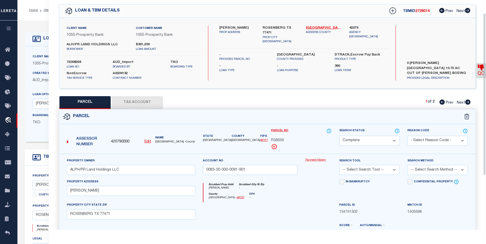
click at [468, 103] on icon at bounding box center [468, 102] width 6 height 5
click at [117, 99] on button "Tax Account" at bounding box center [137, 102] width 51 height 13
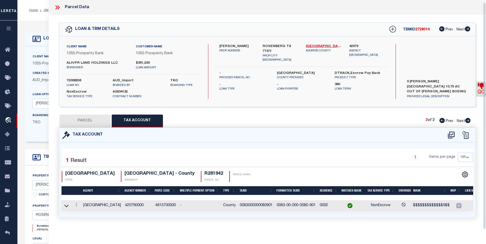
scroll to position [3, 0]
click at [76, 203] on icon at bounding box center [77, 205] width 2 height 4
click at [95, 153] on div "Selected 1 Result" at bounding box center [110, 160] width 97 height 14
click at [96, 121] on button "PARCEL" at bounding box center [84, 121] width 51 height 13
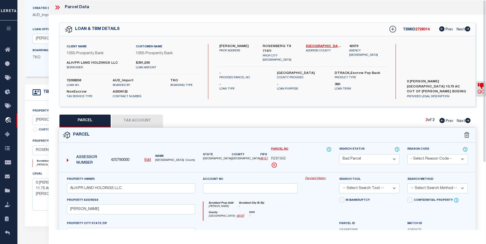
scroll to position [51, 0]
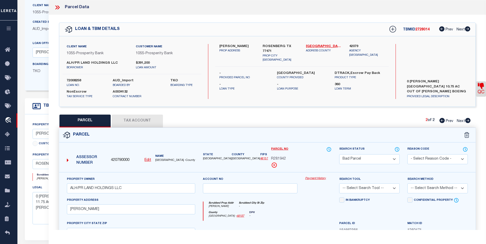
click at [57, 6] on icon at bounding box center [58, 7] width 2 height 4
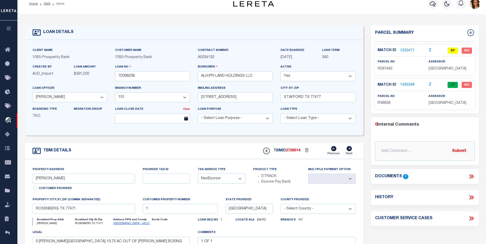
scroll to position [0, 0]
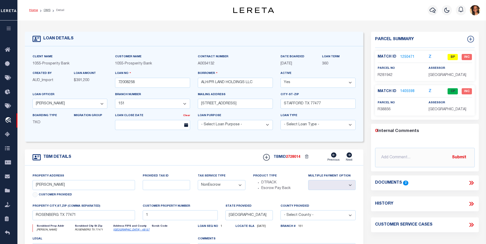
click at [34, 10] on link "Home" at bounding box center [33, 10] width 9 height 3
